Goal: Navigation & Orientation: Find specific page/section

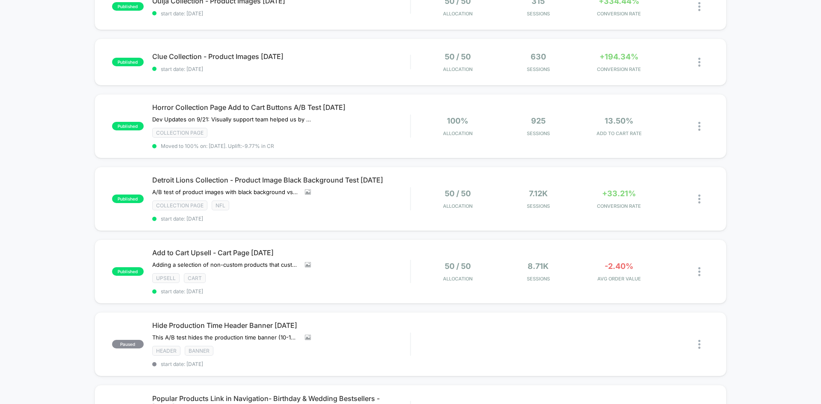
scroll to position [171, 0]
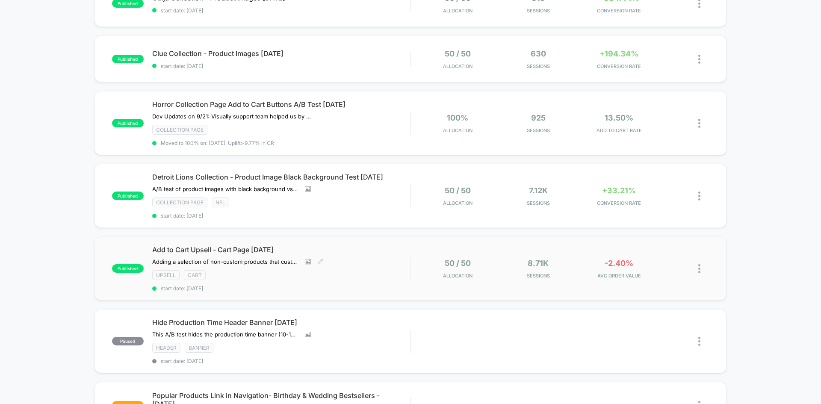
click at [371, 262] on div "Add to Cart Upsell - Cart Page [DATE] Adding a selection of non-custom products…" at bounding box center [281, 269] width 258 height 46
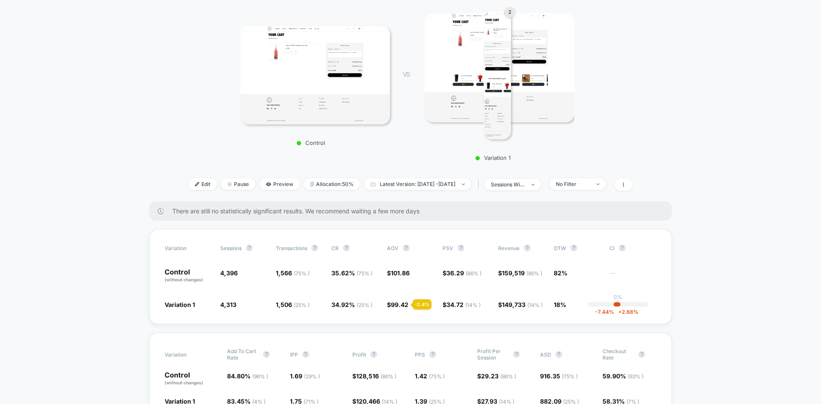
scroll to position [171, 0]
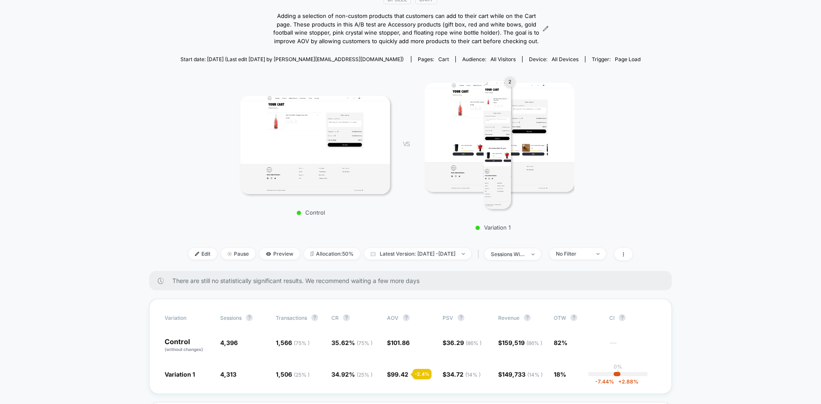
scroll to position [128, 0]
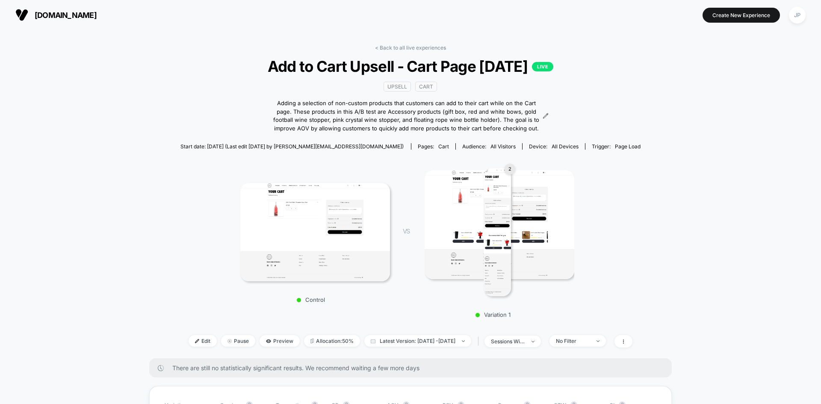
click at [390, 45] on link "< Back to all live experiences" at bounding box center [410, 47] width 71 height 6
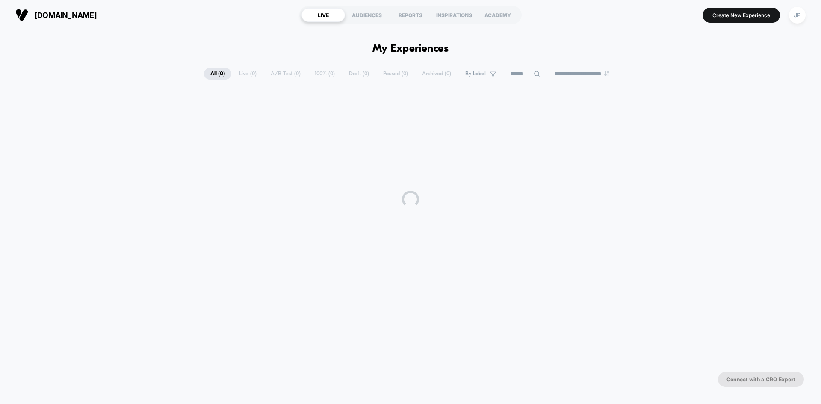
click at [349, 29] on div "[DOMAIN_NAME] LIVE AUDIENCES REPORTS INSPIRATIONS ACADEMY Create New Experience…" at bounding box center [410, 15] width 821 height 30
